Goal: Find specific page/section: Find specific page/section

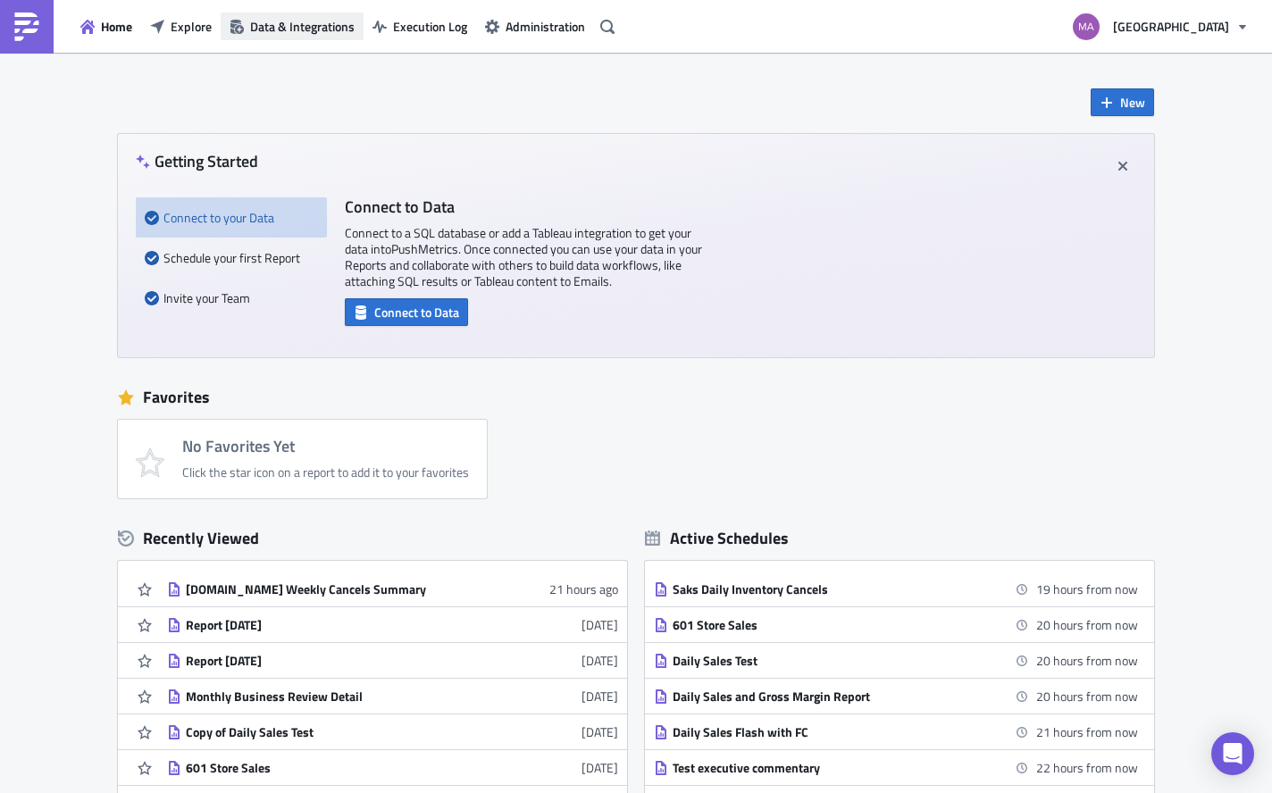
click at [259, 36] on button "Data & Integrations" at bounding box center [292, 27] width 143 height 28
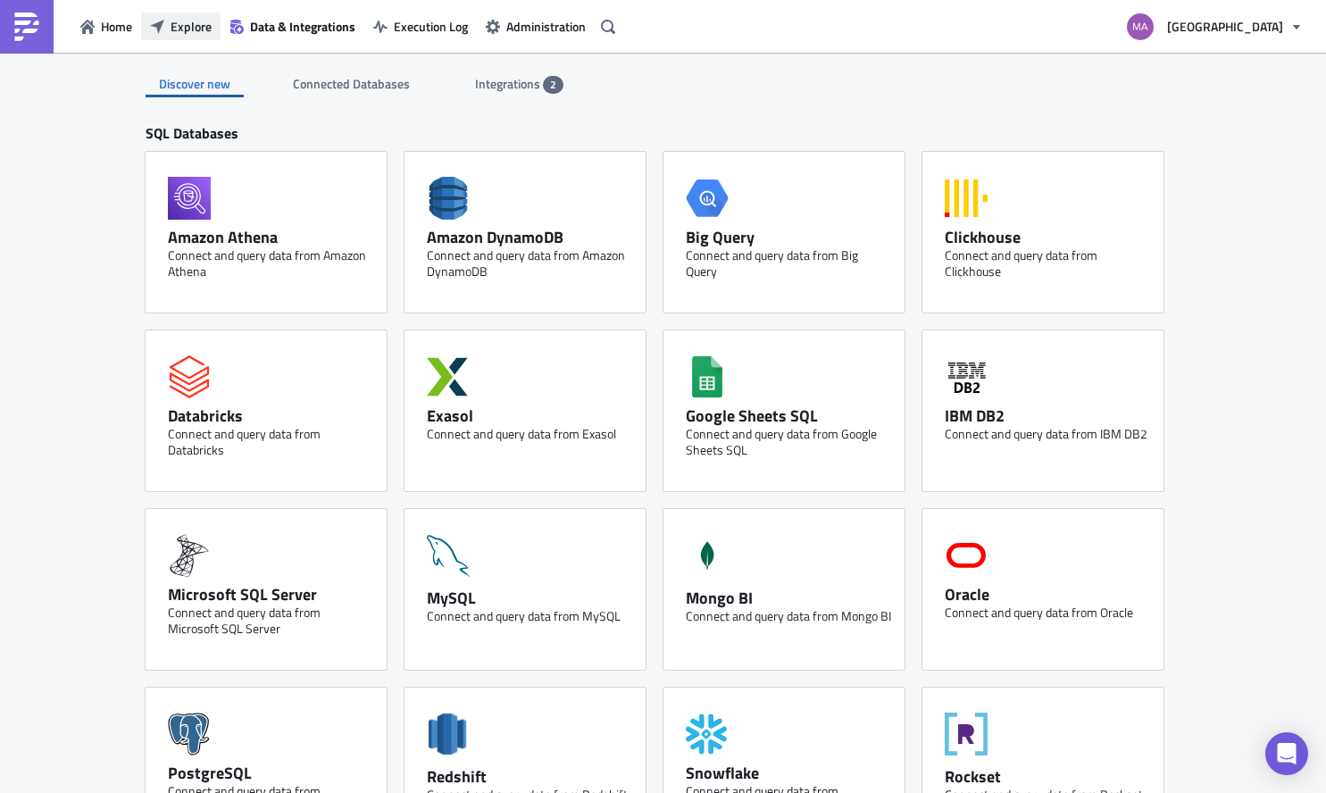
click at [196, 26] on span "Explore" at bounding box center [191, 26] width 41 height 19
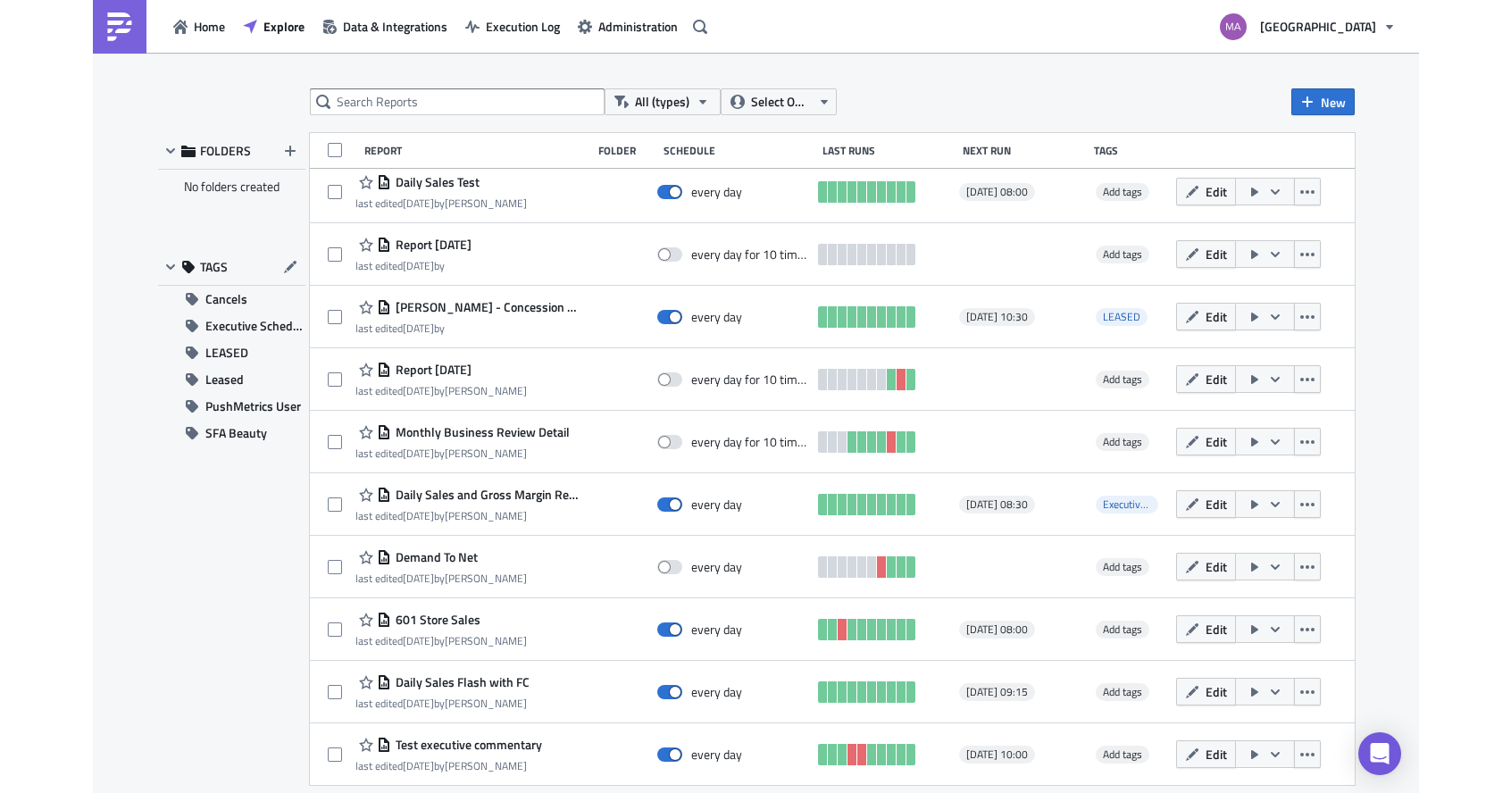
scroll to position [884, 0]
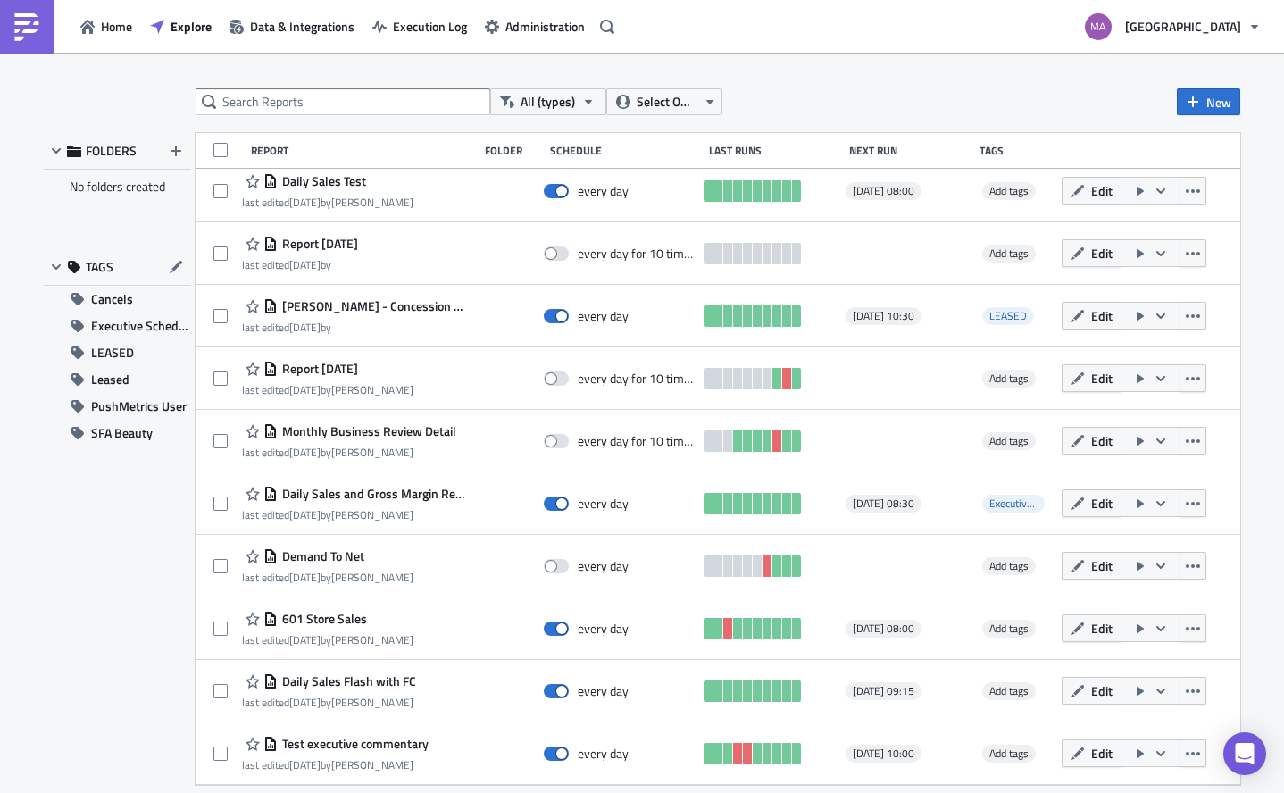
click at [1271, 139] on div "All (types) Select Owner New FOLDERS No folders created TAGS Cancels Executive …" at bounding box center [642, 424] width 1284 height 743
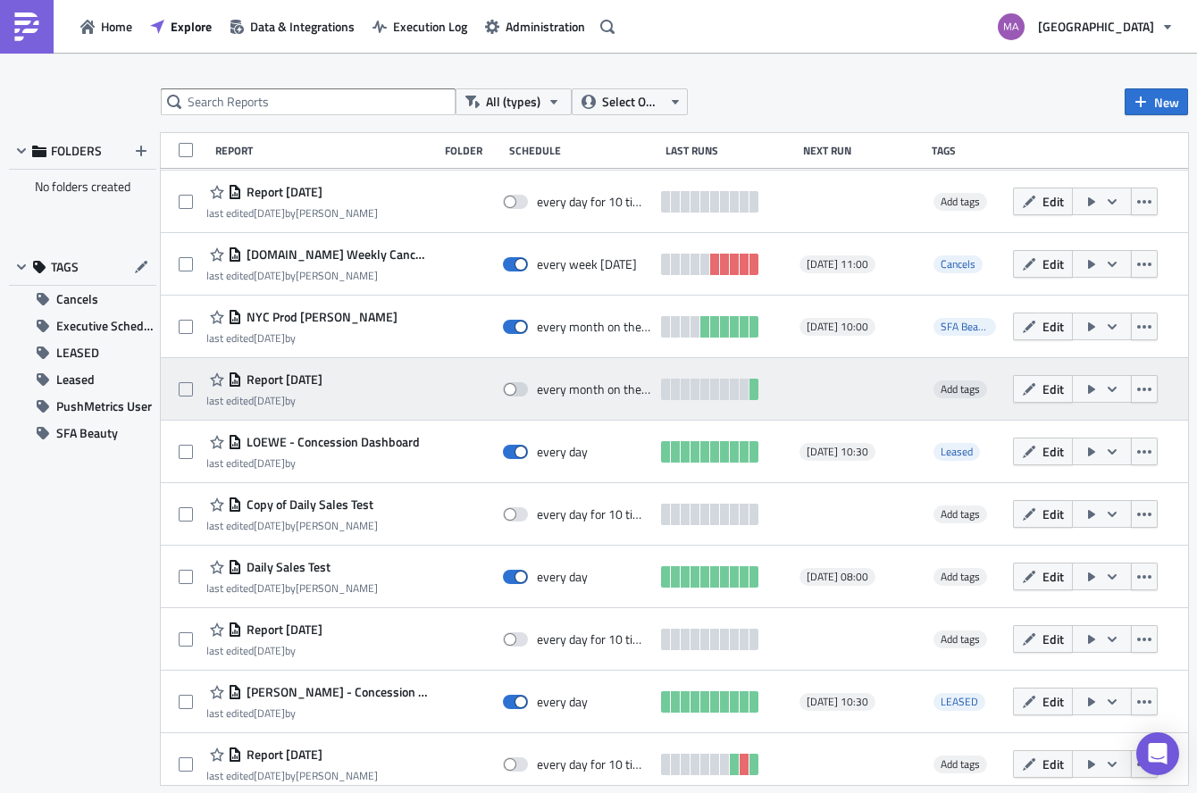
scroll to position [506, 0]
